Goal: Transaction & Acquisition: Download file/media

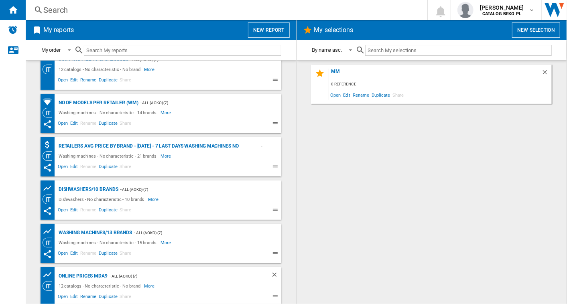
scroll to position [278, 0]
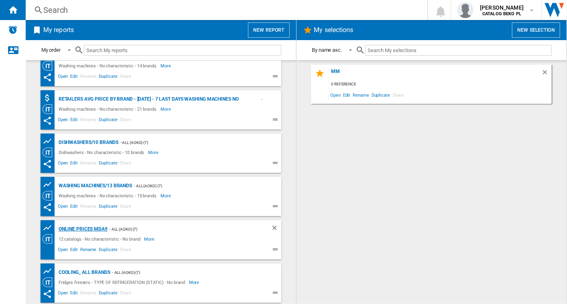
click at [87, 226] on div "Online prices MDA9" at bounding box center [82, 229] width 51 height 10
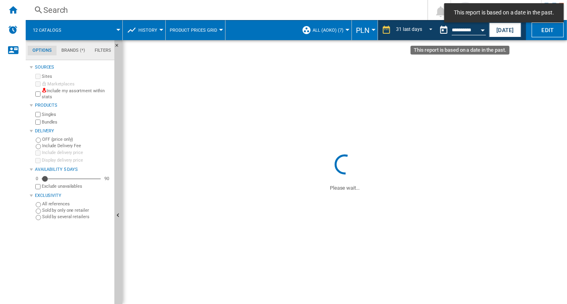
click at [482, 31] on button "Open calendar" at bounding box center [483, 29] width 14 height 14
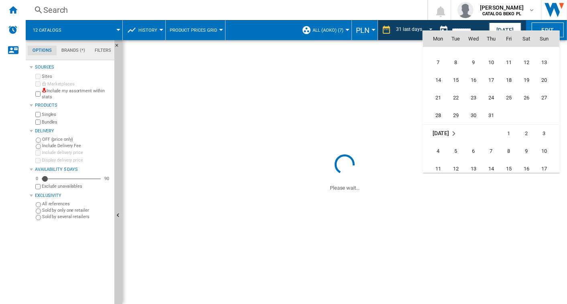
scroll to position [3829, 0]
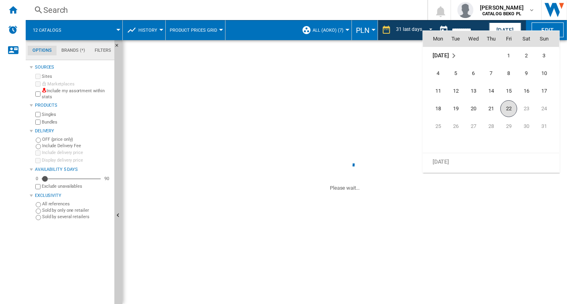
click at [509, 108] on span "22" at bounding box center [508, 108] width 17 height 17
type input "**********"
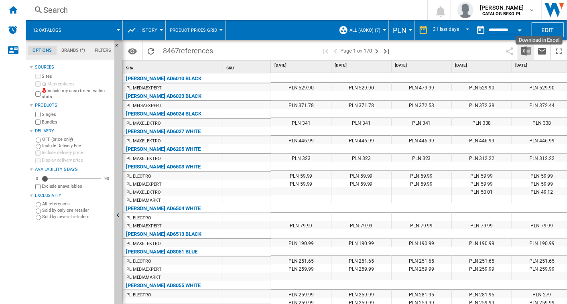
click at [523, 50] on img "Download in Excel" at bounding box center [526, 51] width 10 height 10
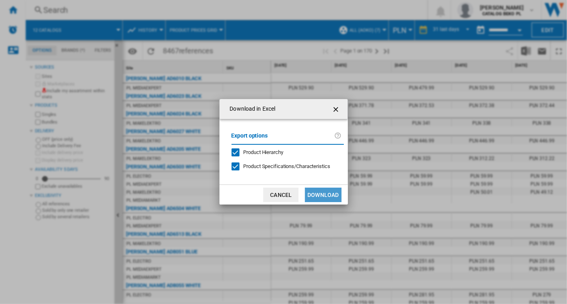
click at [326, 196] on button "Download" at bounding box center [323, 195] width 36 height 14
